Goal: Transaction & Acquisition: Purchase product/service

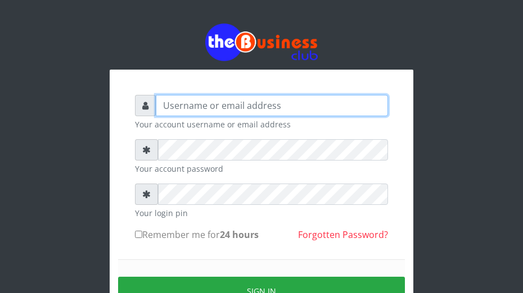
type input "omodaraoluwabukola7@gmail.com"
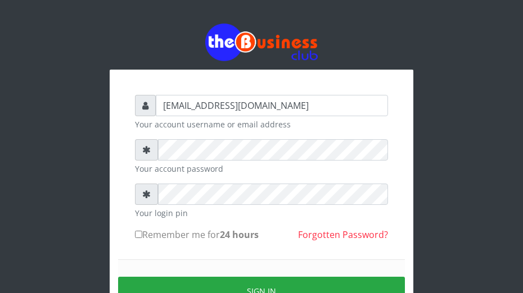
click at [164, 229] on label "Remember me for 24 hours" at bounding box center [197, 234] width 124 height 13
click at [142, 231] on input "Remember me for 24 hours" at bounding box center [138, 234] width 7 height 7
checkbox input "true"
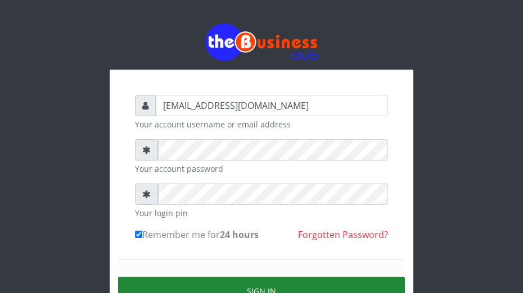
click at [312, 281] on button "Sign in" at bounding box center [261, 291] width 287 height 29
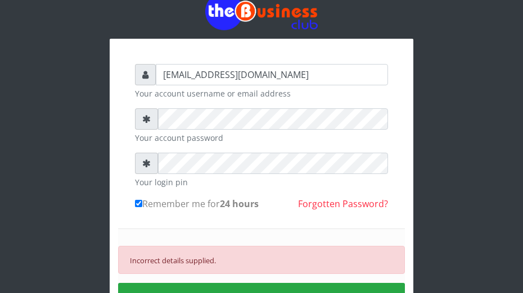
scroll to position [43, 0]
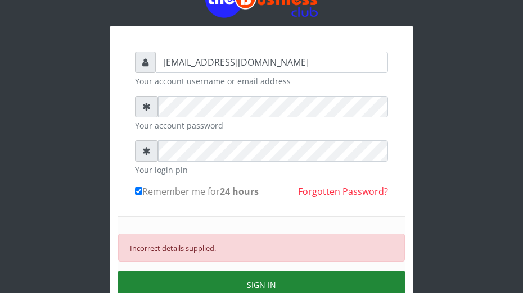
click at [305, 272] on button "SIGN IN" at bounding box center [261, 285] width 287 height 29
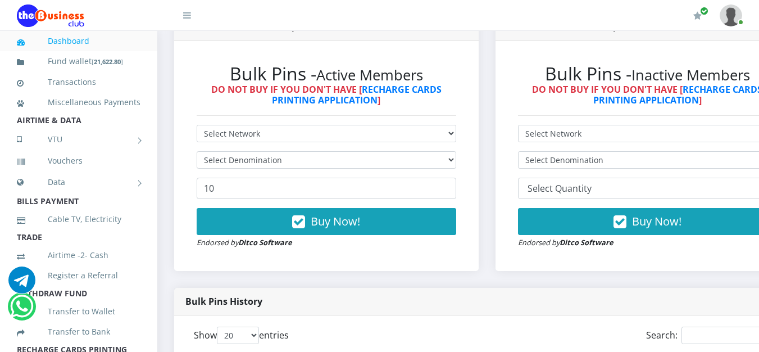
scroll to position [328, 0]
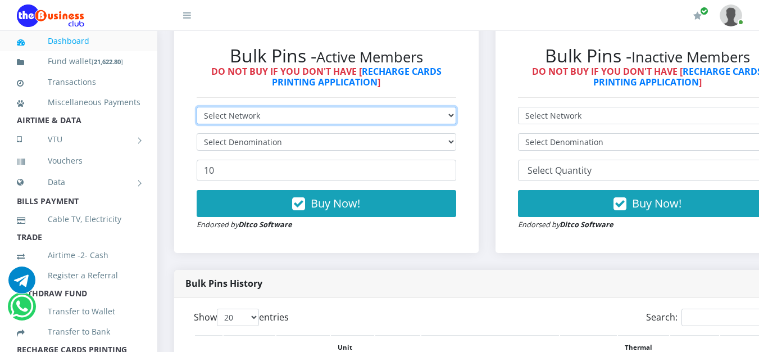
click at [436, 120] on select "Select Network MTN Globacom 9Mobile Airtel" at bounding box center [327, 115] width 260 height 17
select select "MTN"
click at [197, 109] on select "Select Network MTN Globacom 9Mobile Airtel" at bounding box center [327, 115] width 260 height 17
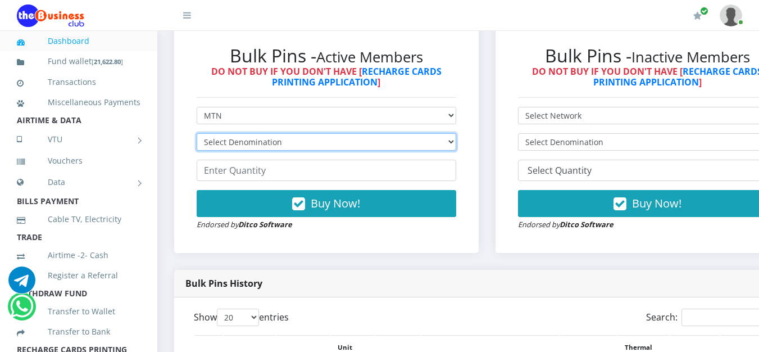
click at [378, 144] on select "Select Denomination MTN NGN100 - ₦96.99 MTN NGN200 - ₦193.98 MTN NGN400 - ₦387.…" at bounding box center [327, 141] width 260 height 17
select select "193.98-200"
click at [197, 135] on select "Select Denomination MTN NGN100 - ₦96.99 MTN NGN200 - ₦193.98 MTN NGN400 - ₦387.…" at bounding box center [327, 141] width 260 height 17
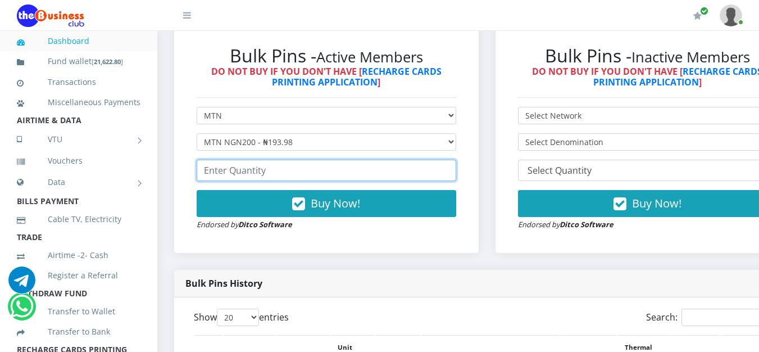
click at [305, 167] on input "number" at bounding box center [327, 170] width 260 height 21
type input "2"
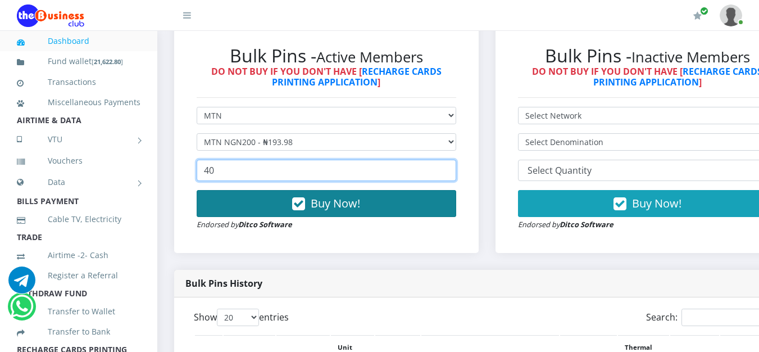
type input "40"
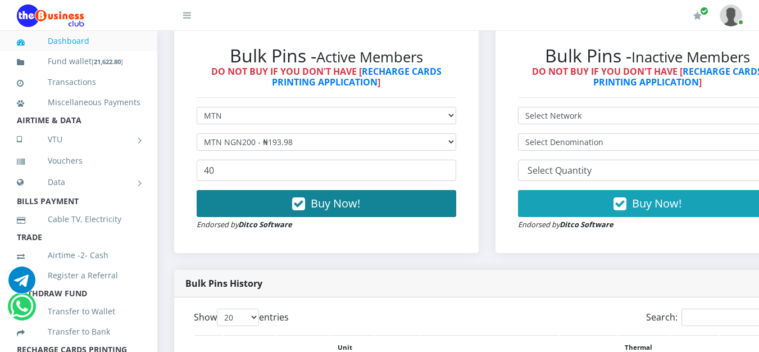
click at [353, 210] on span "Buy Now!" at bounding box center [335, 203] width 49 height 15
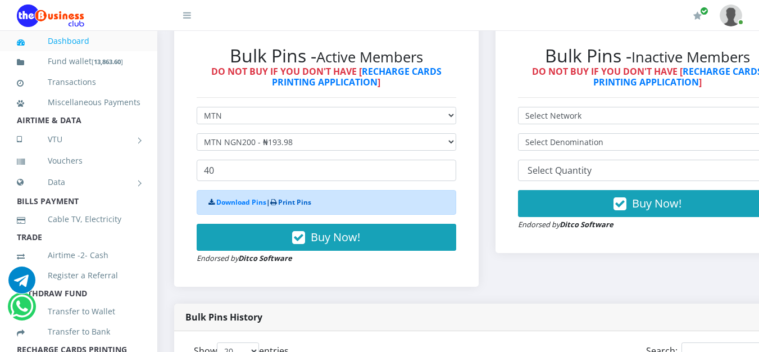
click at [293, 201] on link "Print Pins" at bounding box center [294, 202] width 33 height 10
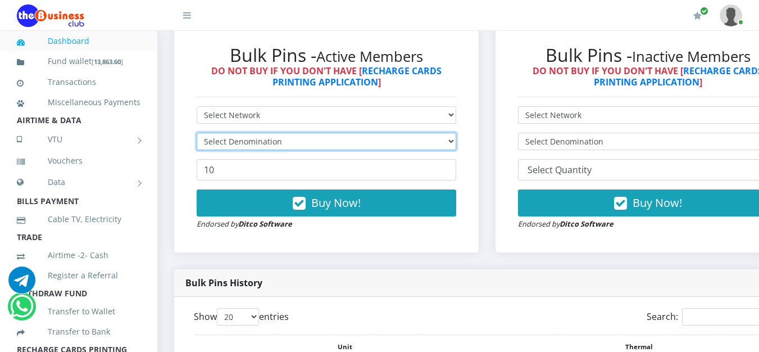
click at [442, 135] on select "Select Denomination" at bounding box center [327, 141] width 260 height 17
click at [420, 150] on select "Select Denomination" at bounding box center [327, 141] width 260 height 17
click at [433, 150] on select "Select Denomination" at bounding box center [327, 141] width 260 height 17
click at [436, 143] on select "Select Denomination" at bounding box center [327, 141] width 260 height 17
click at [456, 142] on select "Select Denomination" at bounding box center [327, 141] width 260 height 17
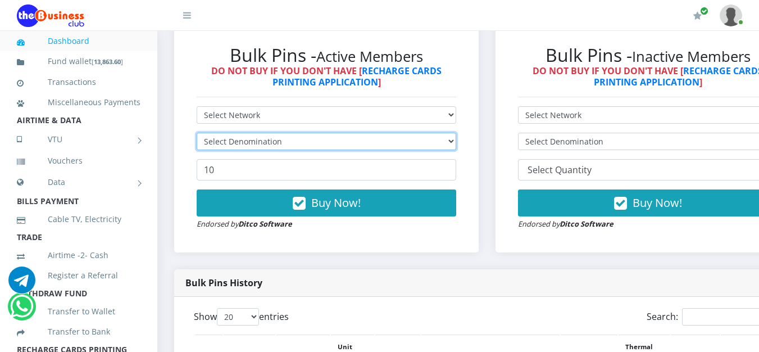
click at [424, 143] on select "Select Denomination" at bounding box center [327, 141] width 260 height 17
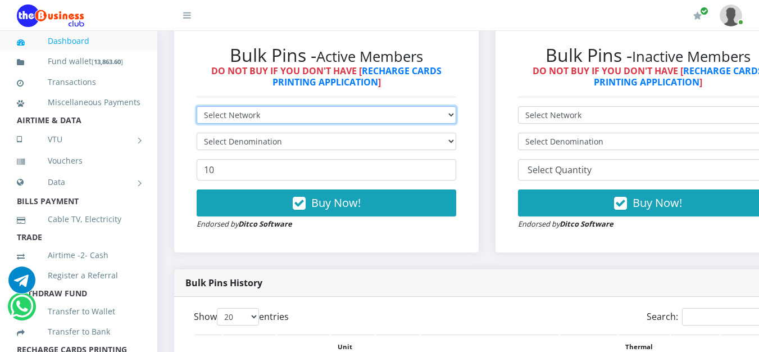
click at [456, 117] on select "Select Network MTN Globacom 9Mobile Airtel" at bounding box center [327, 114] width 260 height 17
click at [197, 108] on select "Select Network MTN Globacom 9Mobile Airtel" at bounding box center [327, 114] width 260 height 17
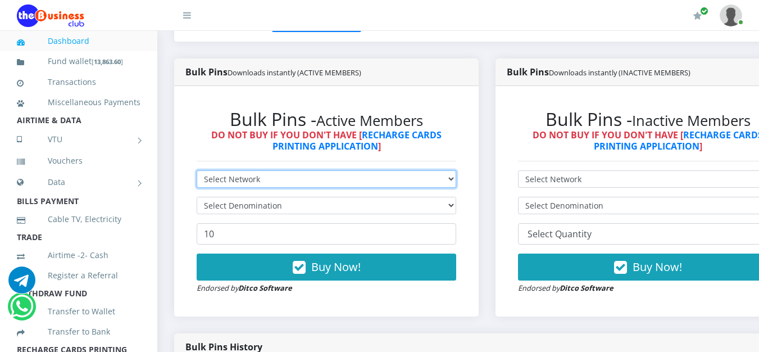
scroll to position [256, 0]
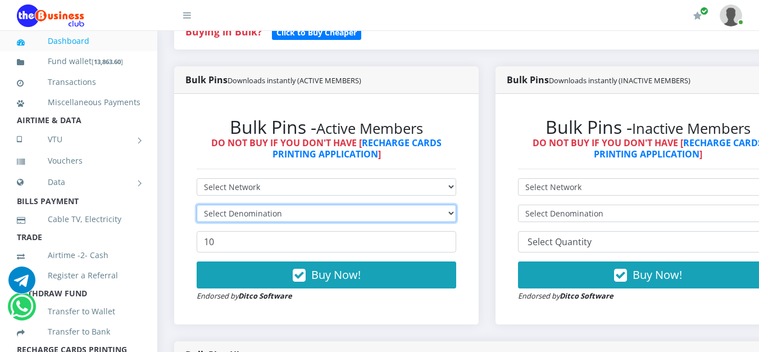
click at [344, 210] on select "Select Denomination" at bounding box center [327, 213] width 260 height 17
select select
click at [197, 207] on select "Select Denomination" at bounding box center [327, 213] width 260 height 17
click at [320, 218] on select "Select Denomination" at bounding box center [327, 213] width 260 height 17
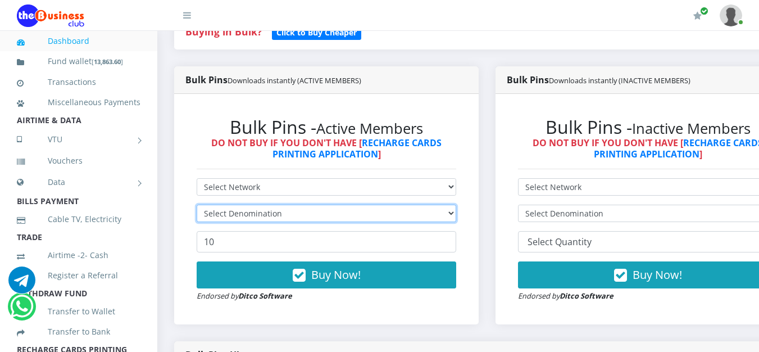
click at [361, 210] on select "Select Denomination" at bounding box center [327, 213] width 260 height 17
click at [341, 212] on select "Select Denomination" at bounding box center [327, 213] width 260 height 17
click at [309, 212] on select "Select Denomination" at bounding box center [327, 213] width 260 height 17
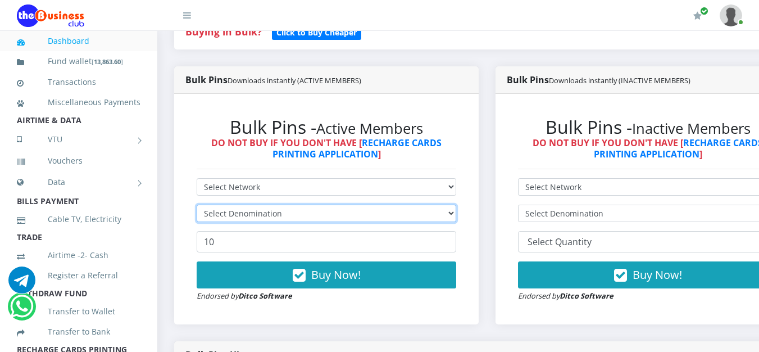
click at [309, 212] on select "Select Denomination" at bounding box center [327, 213] width 260 height 17
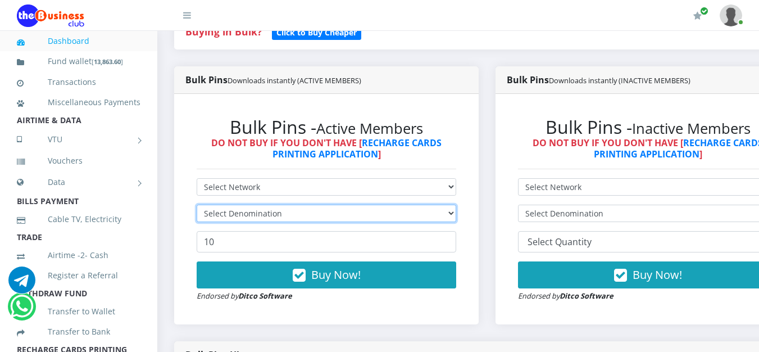
click at [309, 212] on select "Select Denomination" at bounding box center [327, 213] width 260 height 17
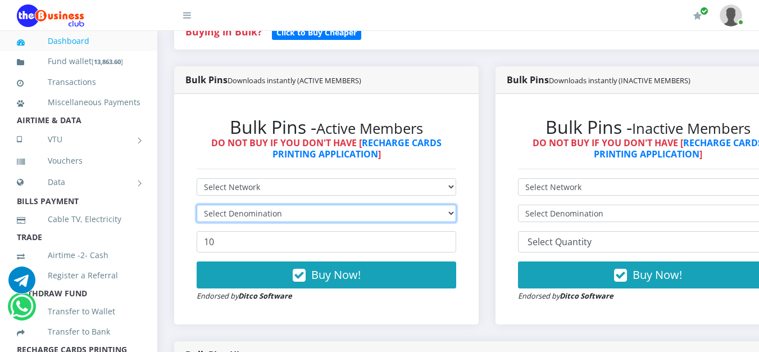
click at [309, 212] on select "Select Denomination" at bounding box center [327, 213] width 260 height 17
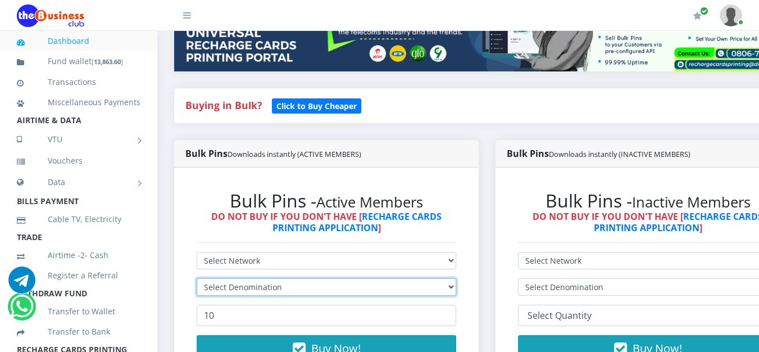
scroll to position [189, 0]
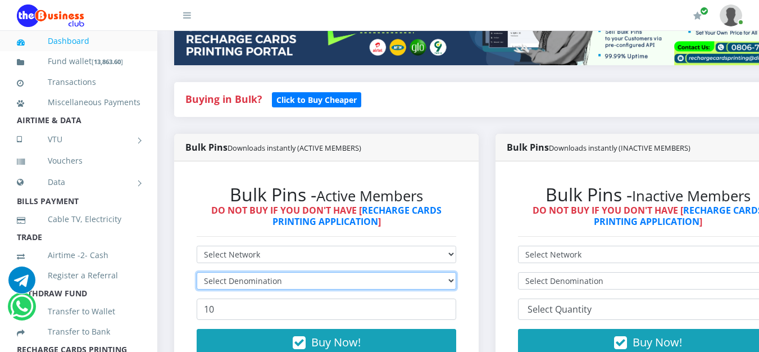
click at [441, 287] on select "Select Denomination" at bounding box center [327, 280] width 260 height 17
click at [441, 286] on select "Select Denomination" at bounding box center [327, 280] width 260 height 17
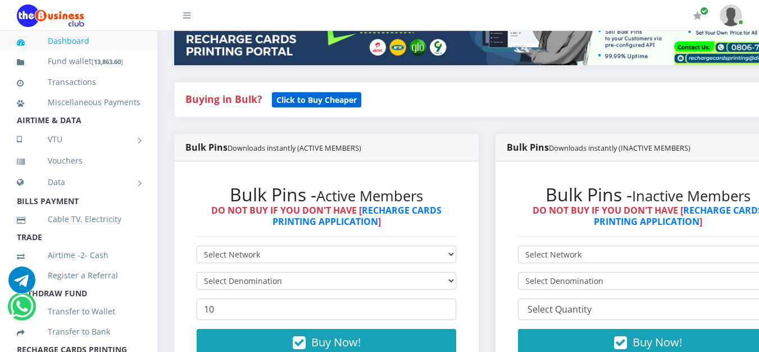
click at [332, 105] on b "Click to Buy Cheaper" at bounding box center [317, 99] width 80 height 11
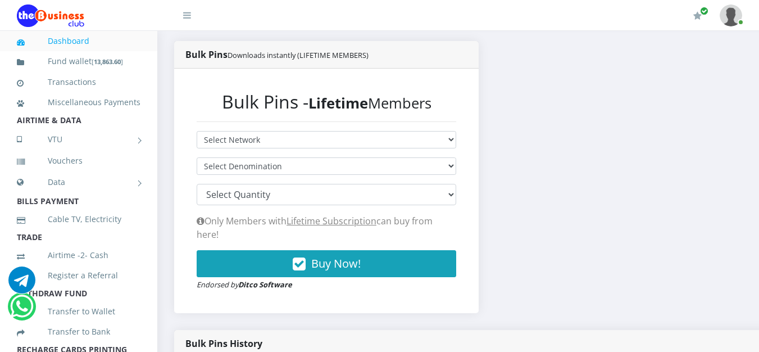
scroll to position [232, 0]
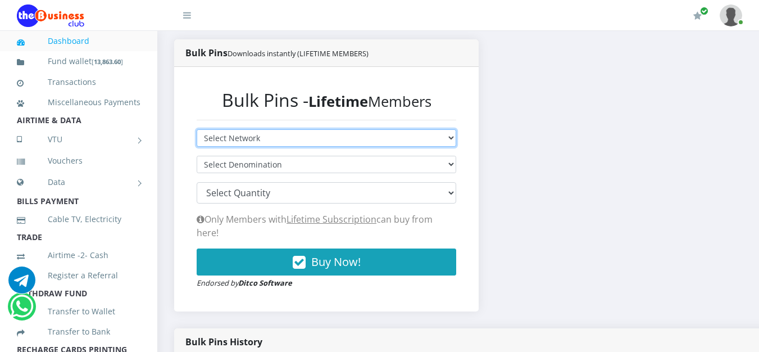
click at [436, 142] on select "Select Network MTN Globacom 9Mobile Airtel" at bounding box center [327, 137] width 260 height 17
select select "MTN"
click at [197, 132] on select "Select Network MTN Globacom 9Mobile Airtel" at bounding box center [327, 137] width 260 height 17
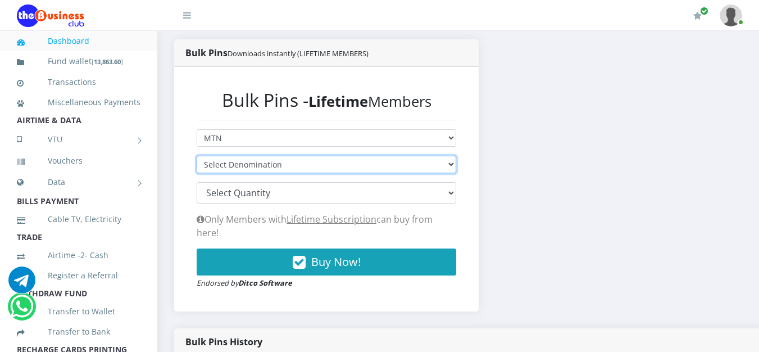
click at [437, 162] on select "Select Denomination MTN NGN100 - ₦96.94 MTN NGN200 - ₦193.88 MTN NGN400 - ₦387.…" at bounding box center [327, 164] width 260 height 17
select select "484.7-500"
click at [197, 159] on select "Select Denomination MTN NGN100 - ₦96.94 MTN NGN200 - ₦193.88 MTN NGN400 - ₦387.…" at bounding box center [327, 164] width 260 height 17
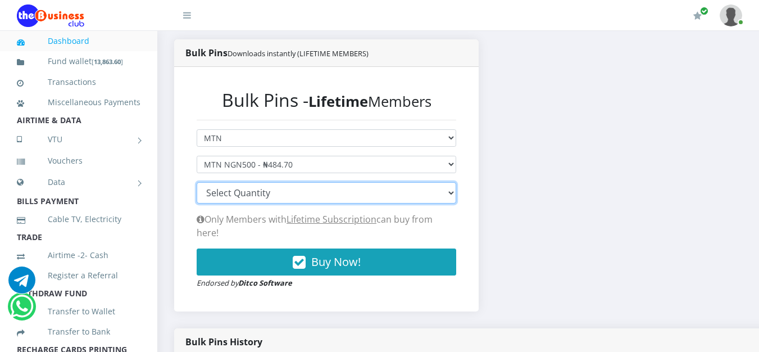
click at [445, 194] on select "100 150 200 300 500 1000" at bounding box center [327, 192] width 260 height 21
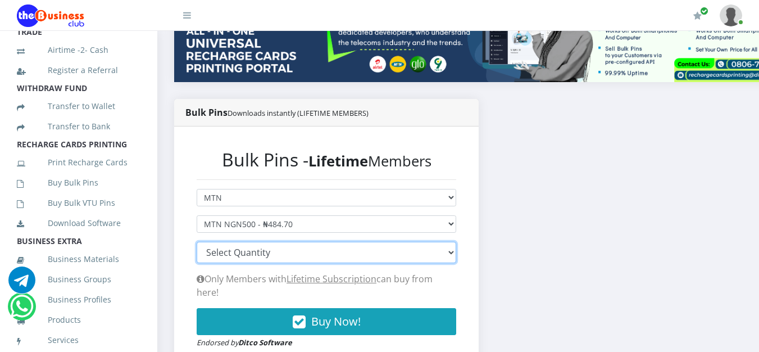
scroll to position [207, 0]
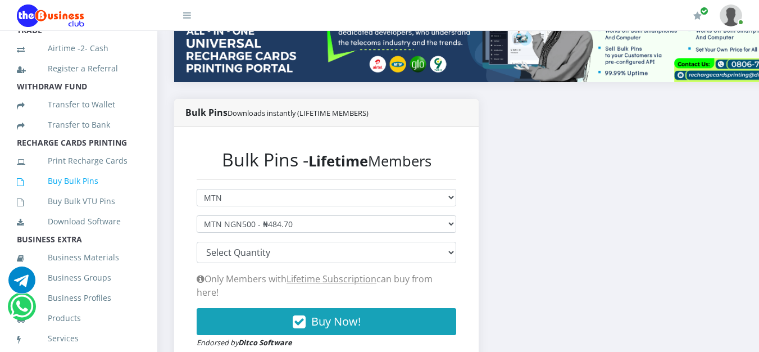
click at [88, 194] on link "Buy Bulk Pins" at bounding box center [79, 181] width 124 height 26
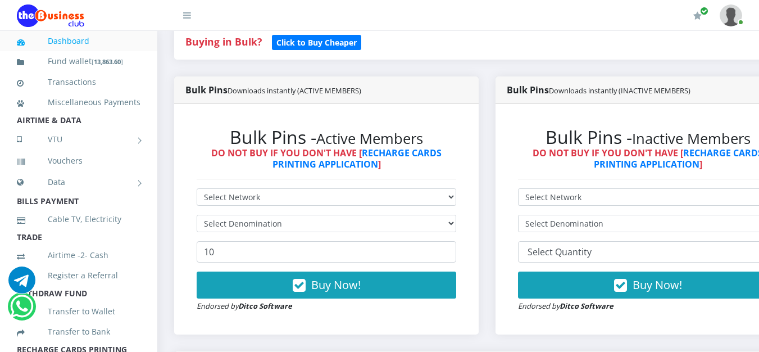
scroll to position [248, 0]
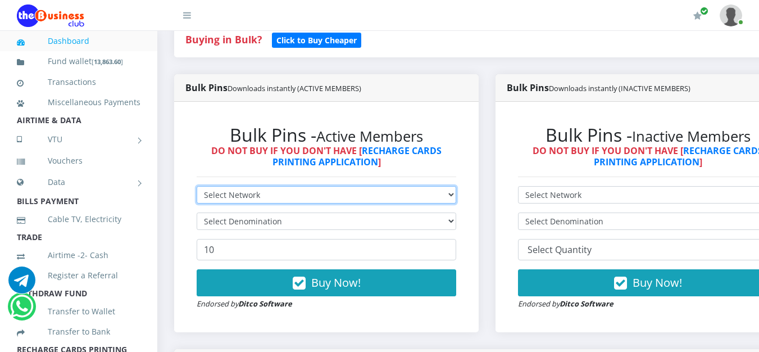
click at [371, 197] on select "Select Network MTN Globacom 9Mobile Airtel" at bounding box center [327, 194] width 260 height 17
select select "MTN"
click at [197, 188] on select "Select Network MTN Globacom 9Mobile Airtel" at bounding box center [327, 194] width 260 height 17
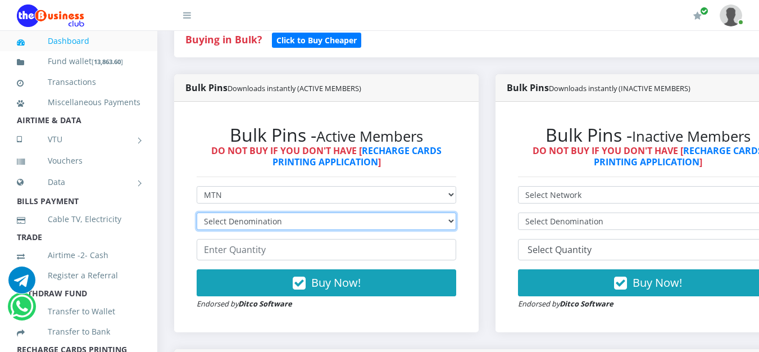
click at [452, 223] on select "Select Denomination MTN NGN100 - ₦96.99 MTN NGN200 - ₦193.98 MTN NGN400 - ₦387.…" at bounding box center [327, 220] width 260 height 17
select select "484.95-500"
click at [197, 215] on select "Select Denomination MTN NGN100 - ₦96.99 MTN NGN200 - ₦193.98 MTN NGN400 - ₦387.…" at bounding box center [327, 220] width 260 height 17
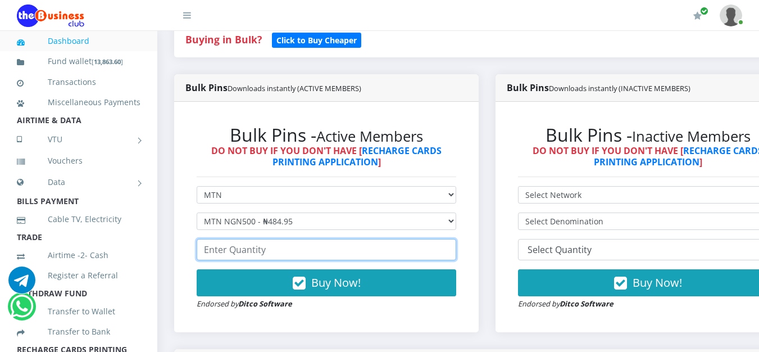
click at [360, 254] on input "number" at bounding box center [327, 249] width 260 height 21
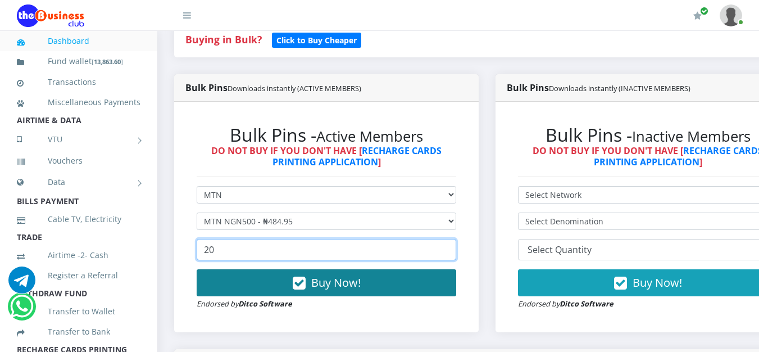
type input "20"
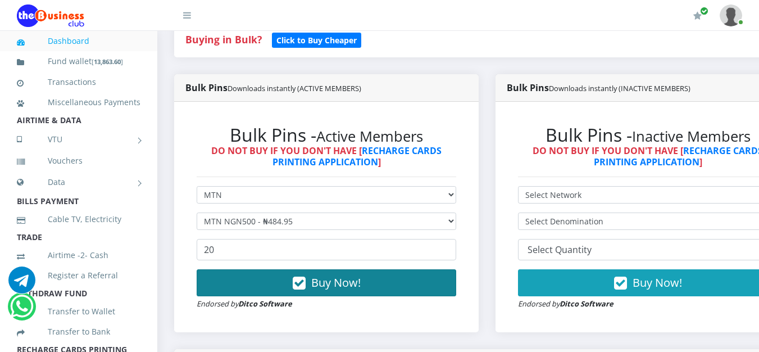
click at [368, 276] on button "Buy Now!" at bounding box center [327, 282] width 260 height 27
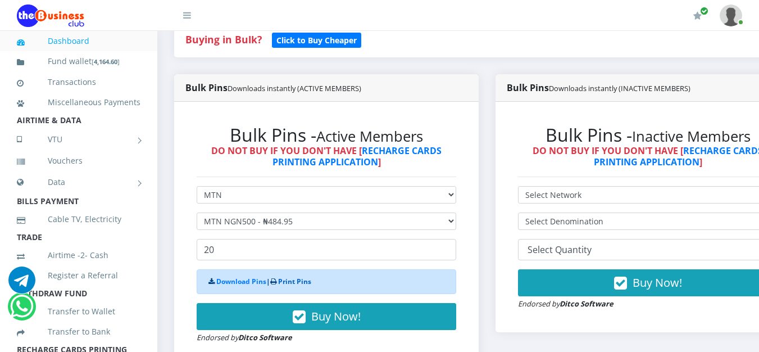
click at [297, 281] on link "Print Pins" at bounding box center [294, 282] width 33 height 10
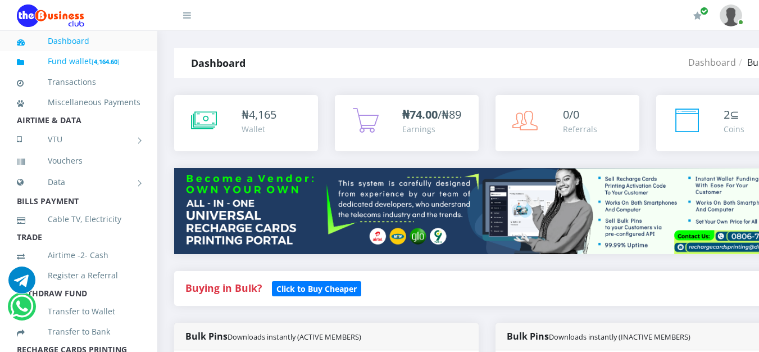
click at [87, 61] on link "Fund wallet [ 4,164.60 ]" at bounding box center [79, 61] width 124 height 26
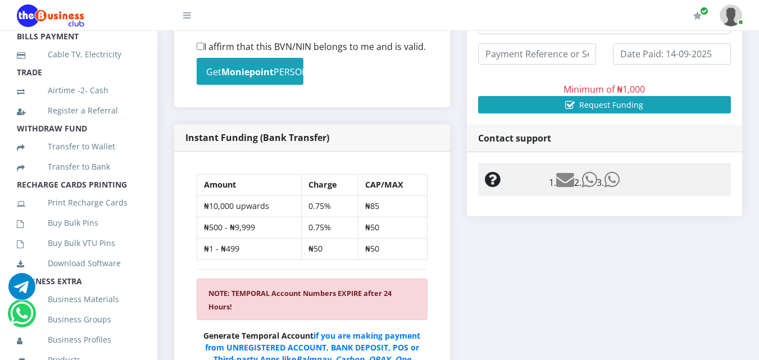
scroll to position [169, 0]
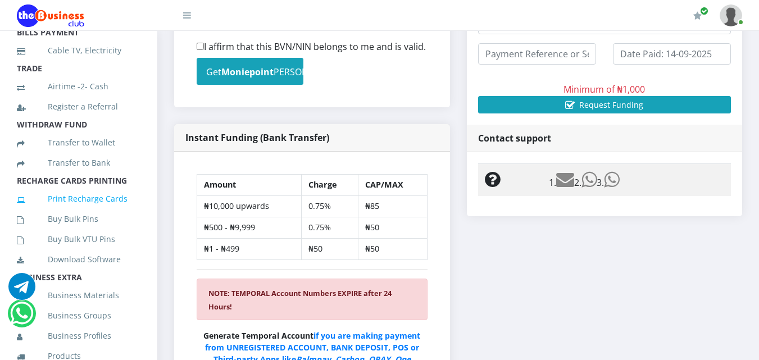
click at [106, 211] on link "Print Recharge Cards" at bounding box center [79, 199] width 124 height 26
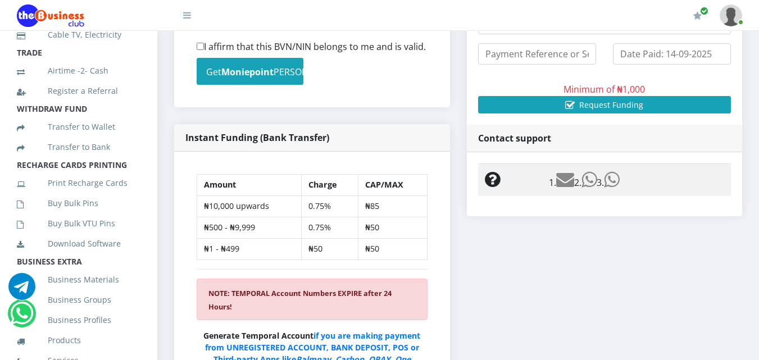
scroll to position [185, 0]
click at [94, 215] on link "Buy Bulk Pins" at bounding box center [79, 202] width 124 height 26
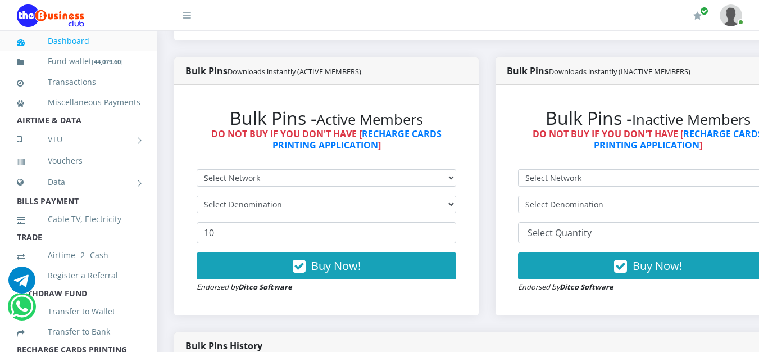
scroll to position [274, 0]
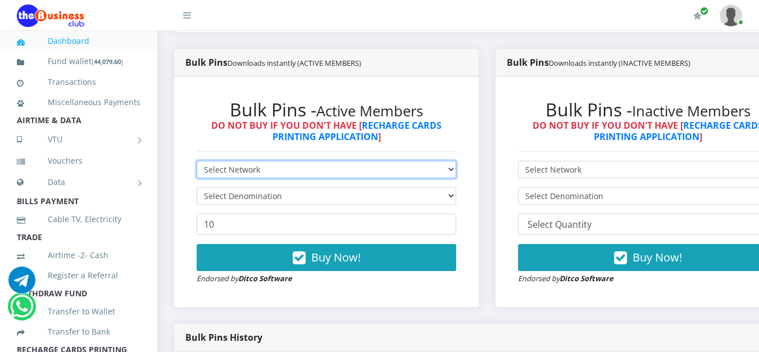
click at [367, 172] on select "Select Network MTN Globacom 9Mobile Airtel" at bounding box center [327, 169] width 260 height 17
select select "Airtel"
click at [197, 163] on select "Select Network MTN Globacom 9Mobile Airtel" at bounding box center [327, 169] width 260 height 17
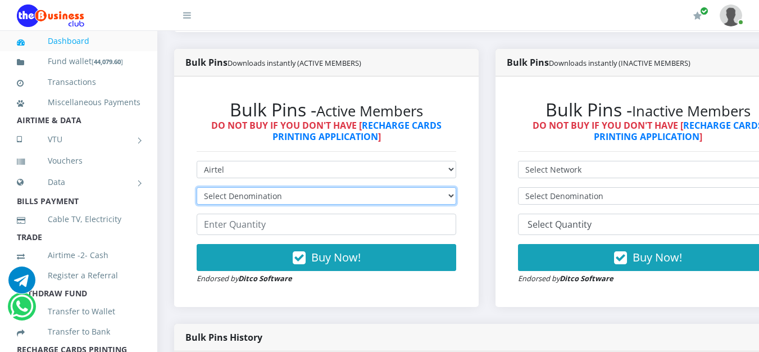
click at [317, 199] on select "Select Denomination Airtel NGN100 - ₦96.38 Airtel NGN200 - ₦192.76 Airtel NGN50…" at bounding box center [327, 195] width 260 height 17
select select "481.9-500"
click at [197, 189] on select "Select Denomination Airtel NGN100 - ₦96.38 Airtel NGN200 - ₦192.76 Airtel NGN50…" at bounding box center [327, 195] width 260 height 17
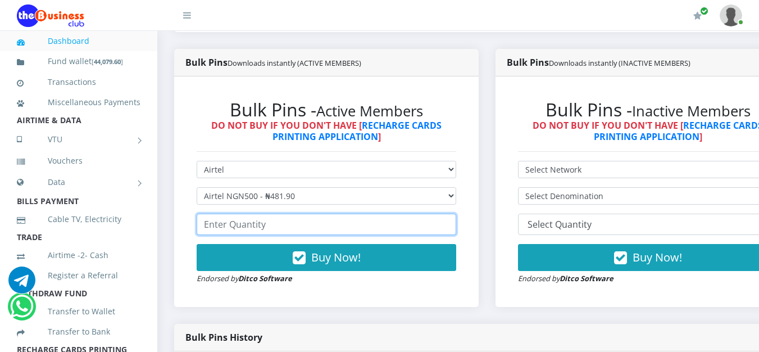
click at [254, 229] on input "number" at bounding box center [327, 224] width 260 height 21
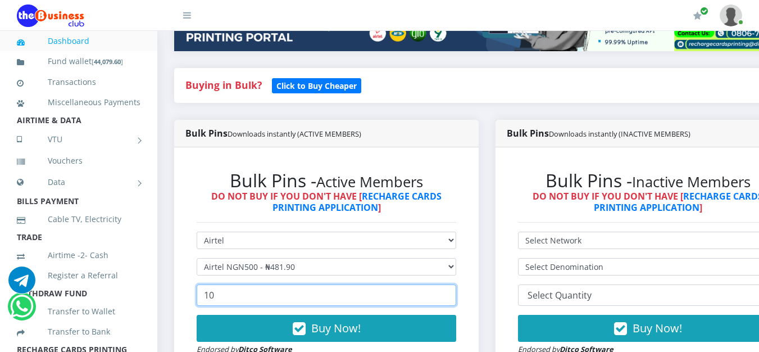
scroll to position [218, 0]
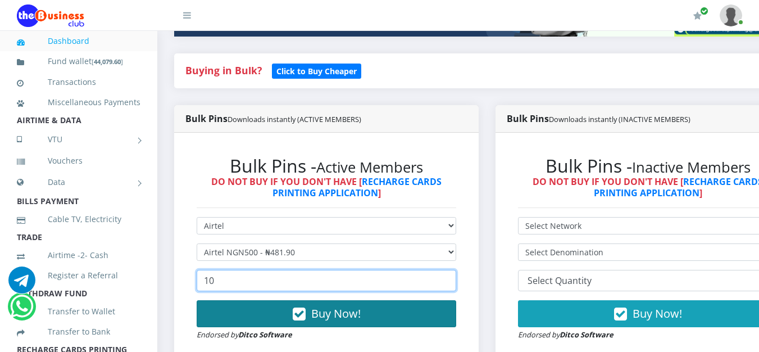
type input "1"
type input "20"
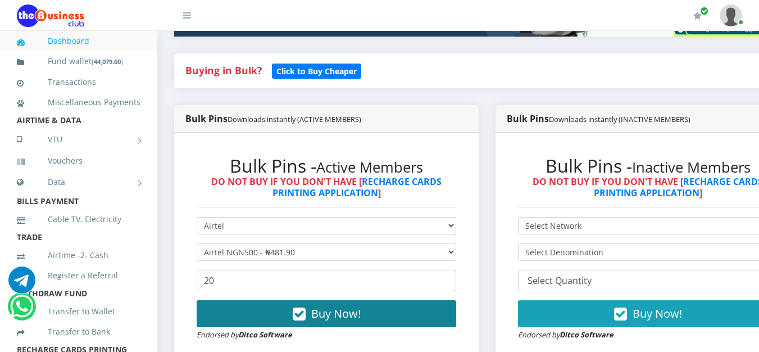
click at [387, 312] on button "Buy Now!" at bounding box center [327, 313] width 260 height 27
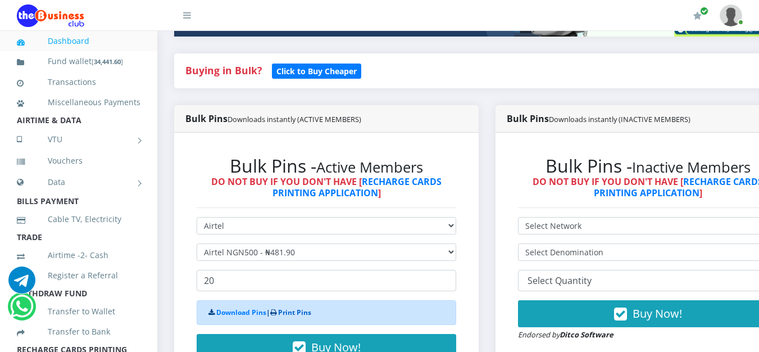
click at [288, 313] on link "Print Pins" at bounding box center [294, 312] width 33 height 10
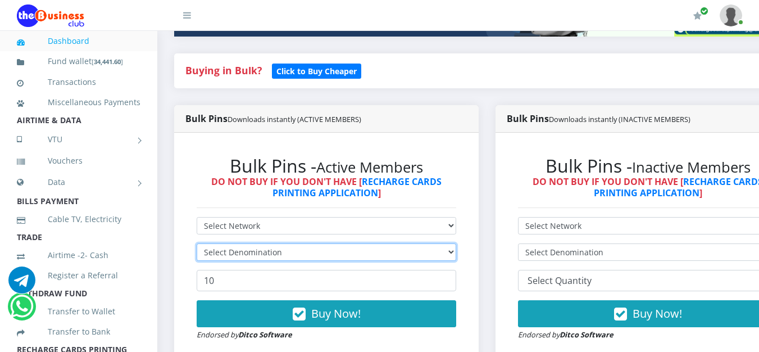
click at [420, 254] on select "Select Denomination" at bounding box center [327, 251] width 260 height 17
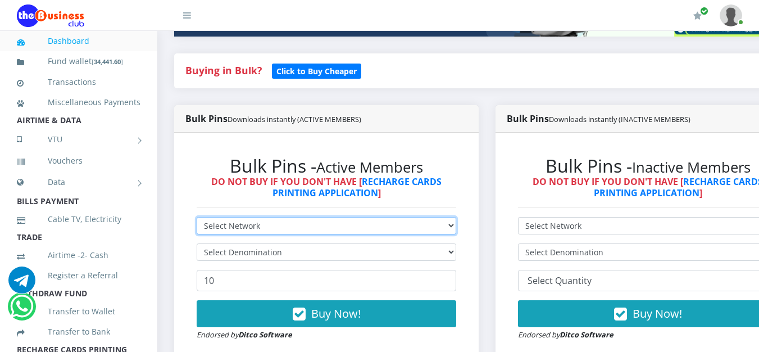
click at [456, 227] on select "Select Network MTN Globacom 9Mobile Airtel" at bounding box center [327, 225] width 260 height 17
click at [197, 219] on select "Select Network MTN Globacom 9Mobile Airtel" at bounding box center [327, 225] width 260 height 17
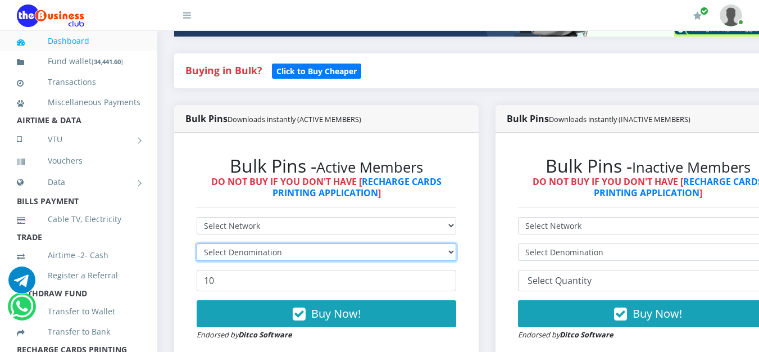
click at [395, 252] on select "Select Denomination" at bounding box center [327, 251] width 260 height 17
click at [324, 261] on select "Select Denomination" at bounding box center [327, 251] width 260 height 17
click at [349, 255] on select "Select Denomination" at bounding box center [327, 251] width 260 height 17
click at [383, 251] on select "Select Denomination" at bounding box center [327, 251] width 260 height 17
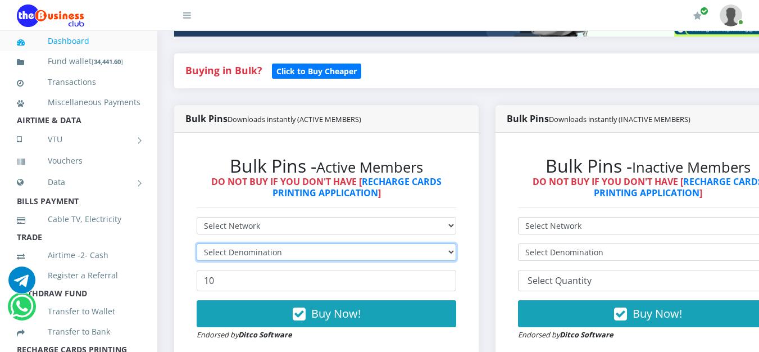
click at [383, 251] on select "Select Denomination" at bounding box center [327, 251] width 260 height 17
drag, startPoint x: 364, startPoint y: 247, endPoint x: 355, endPoint y: 247, distance: 9.0
click at [355, 247] on select "Select Denomination" at bounding box center [327, 251] width 260 height 17
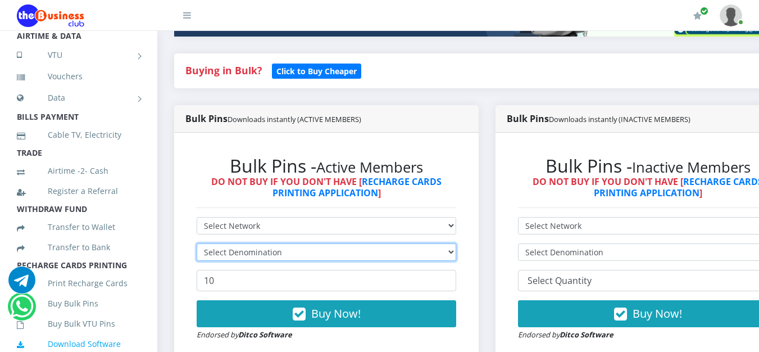
scroll to position [99, 0]
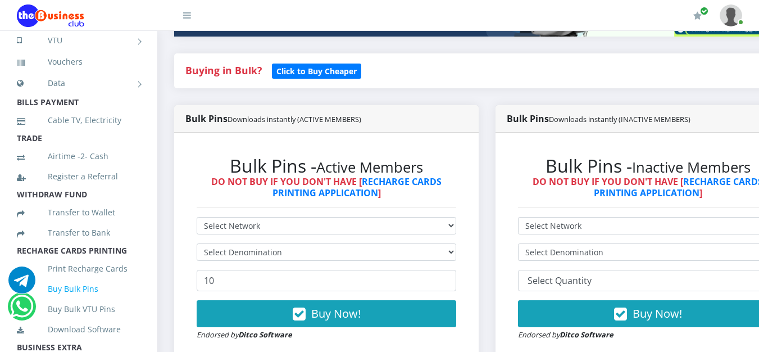
click at [92, 302] on link "Buy Bulk Pins" at bounding box center [79, 289] width 124 height 26
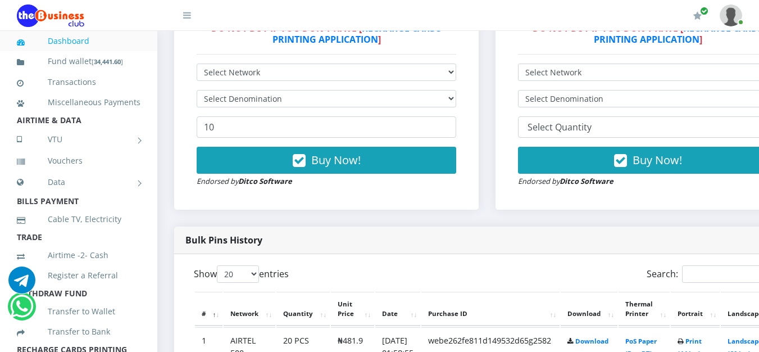
scroll to position [391, 0]
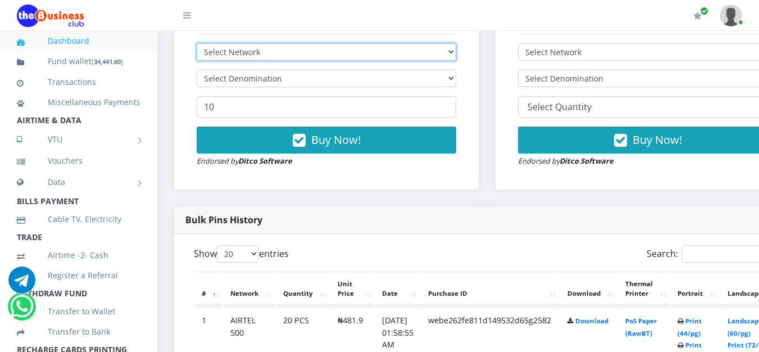
click at [322, 51] on select "Select Network MTN Globacom 9Mobile Airtel" at bounding box center [327, 51] width 260 height 17
select select "Airtel"
click at [197, 46] on select "Select Network MTN Globacom 9Mobile Airtel" at bounding box center [327, 51] width 260 height 17
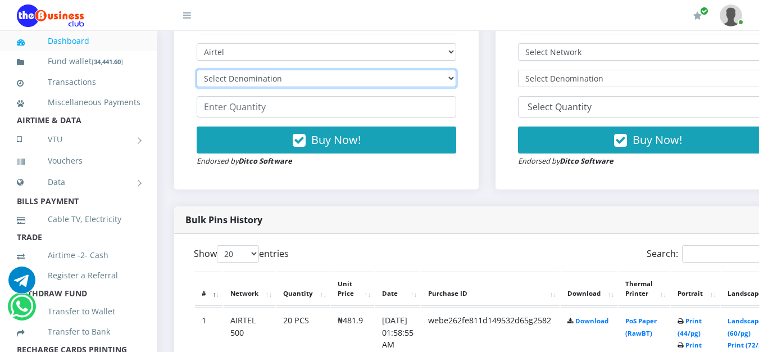
click at [285, 80] on select "Select Denomination Airtel NGN100 - ₦96.38 Airtel NGN200 - ₦192.76 Airtel NGN50…" at bounding box center [327, 78] width 260 height 17
select select "96.38-100"
click at [197, 72] on select "Select Denomination Airtel NGN100 - ₦96.38 Airtel NGN200 - ₦192.76 Airtel NGN50…" at bounding box center [327, 78] width 260 height 17
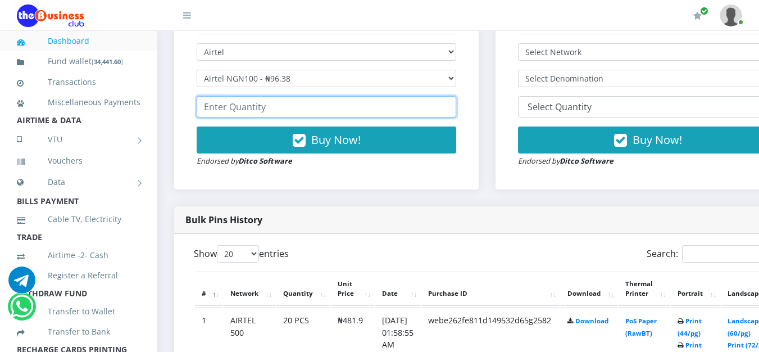
click at [270, 114] on input "number" at bounding box center [327, 106] width 260 height 21
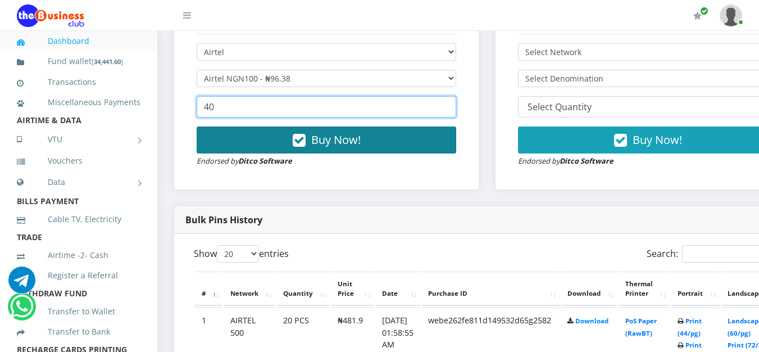
type input "40"
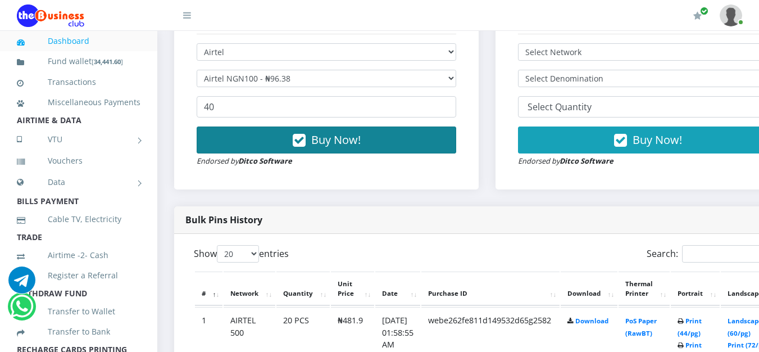
click at [337, 147] on span "Buy Now!" at bounding box center [335, 139] width 49 height 15
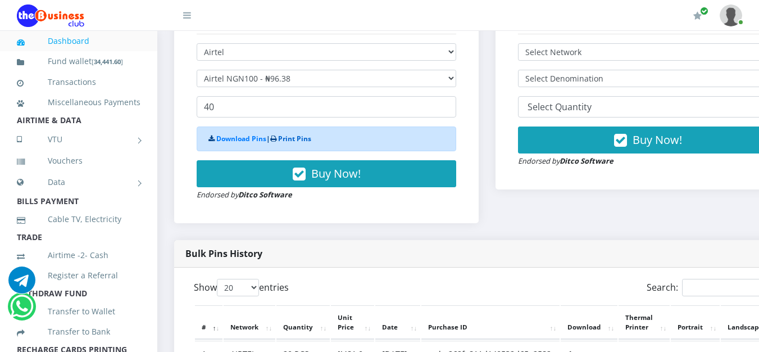
click at [294, 139] on link "Print Pins" at bounding box center [294, 139] width 33 height 10
